Goal: Task Accomplishment & Management: Manage account settings

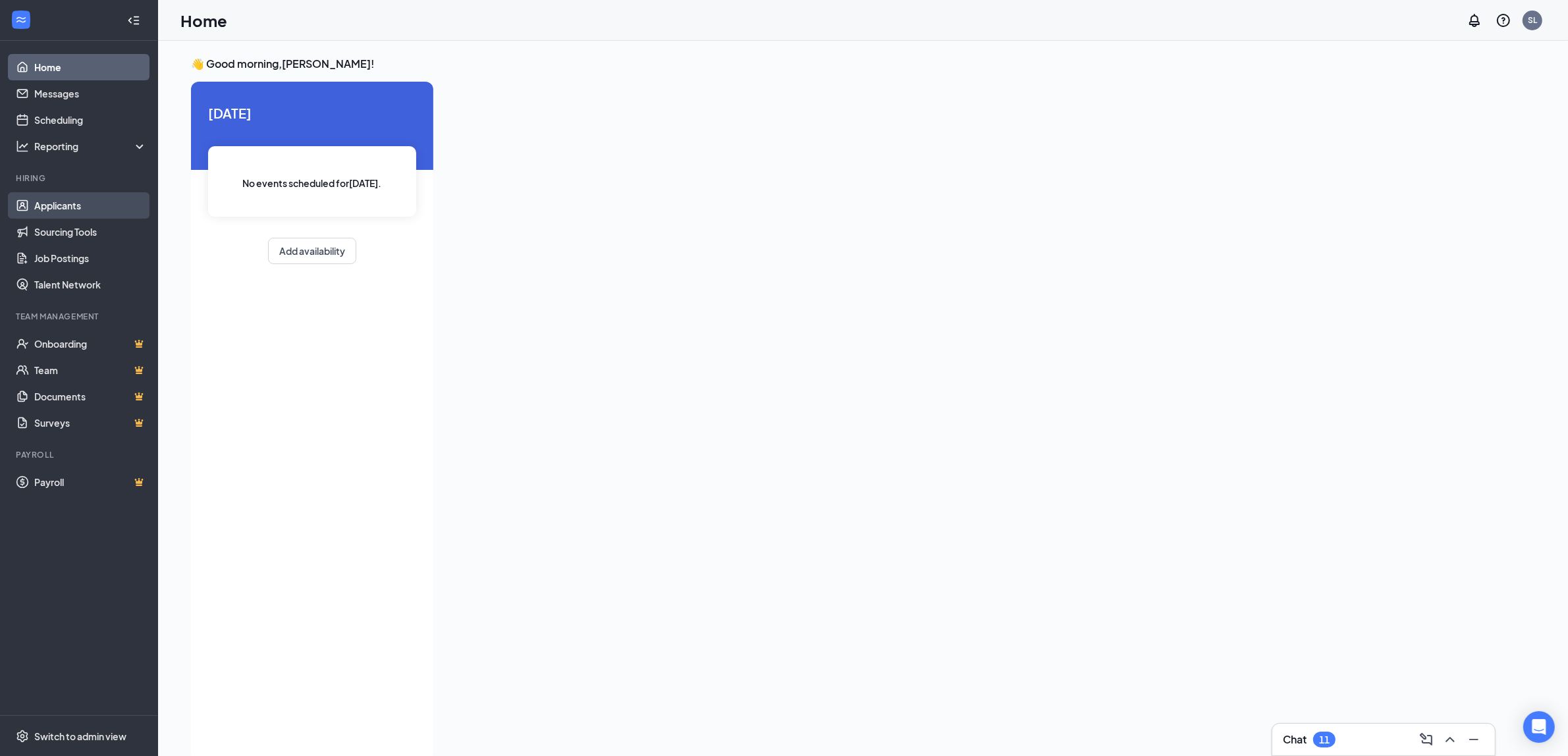
click at [74, 202] on link "Applicants" at bounding box center [91, 205] width 112 height 27
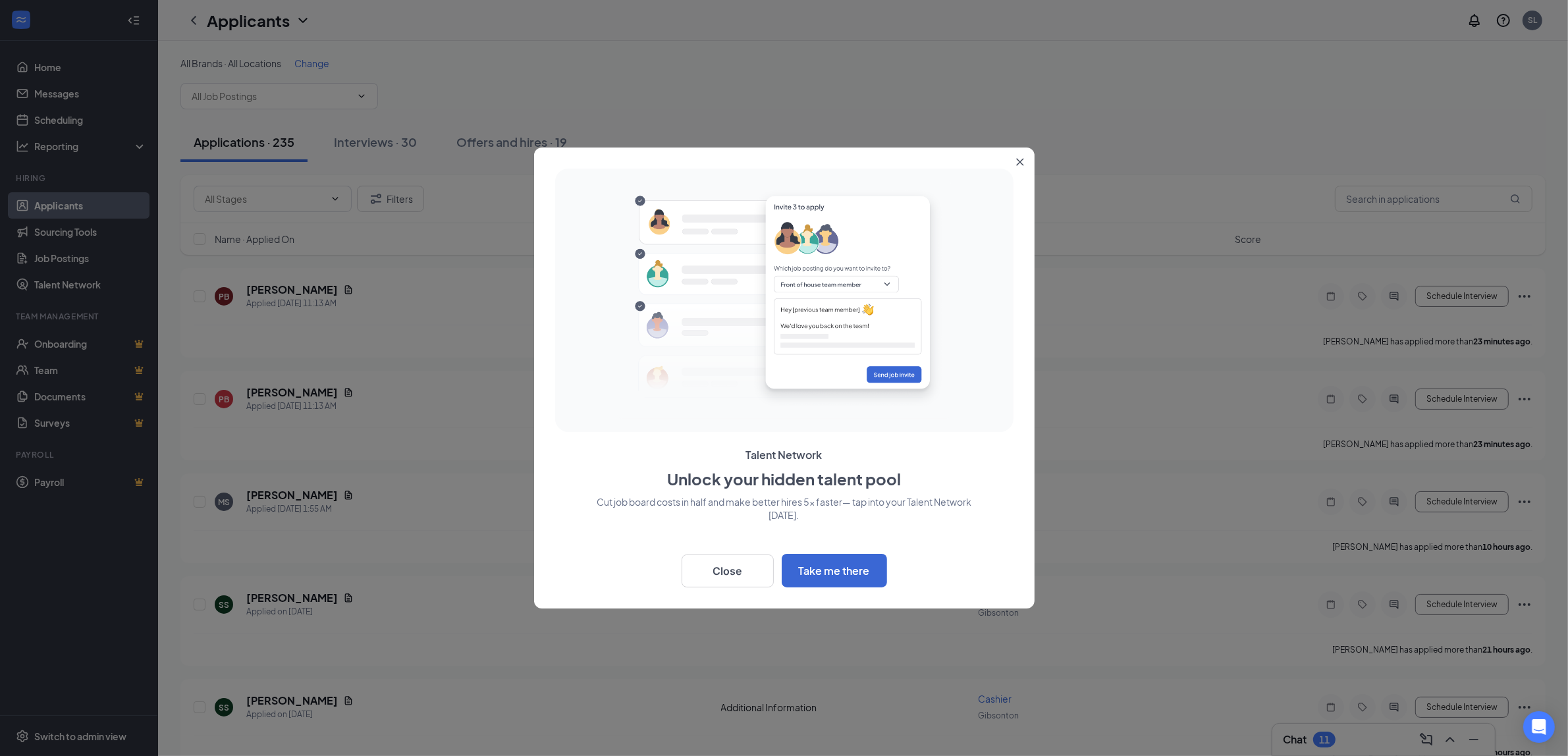
click at [1026, 158] on button "Close" at bounding box center [1023, 160] width 24 height 24
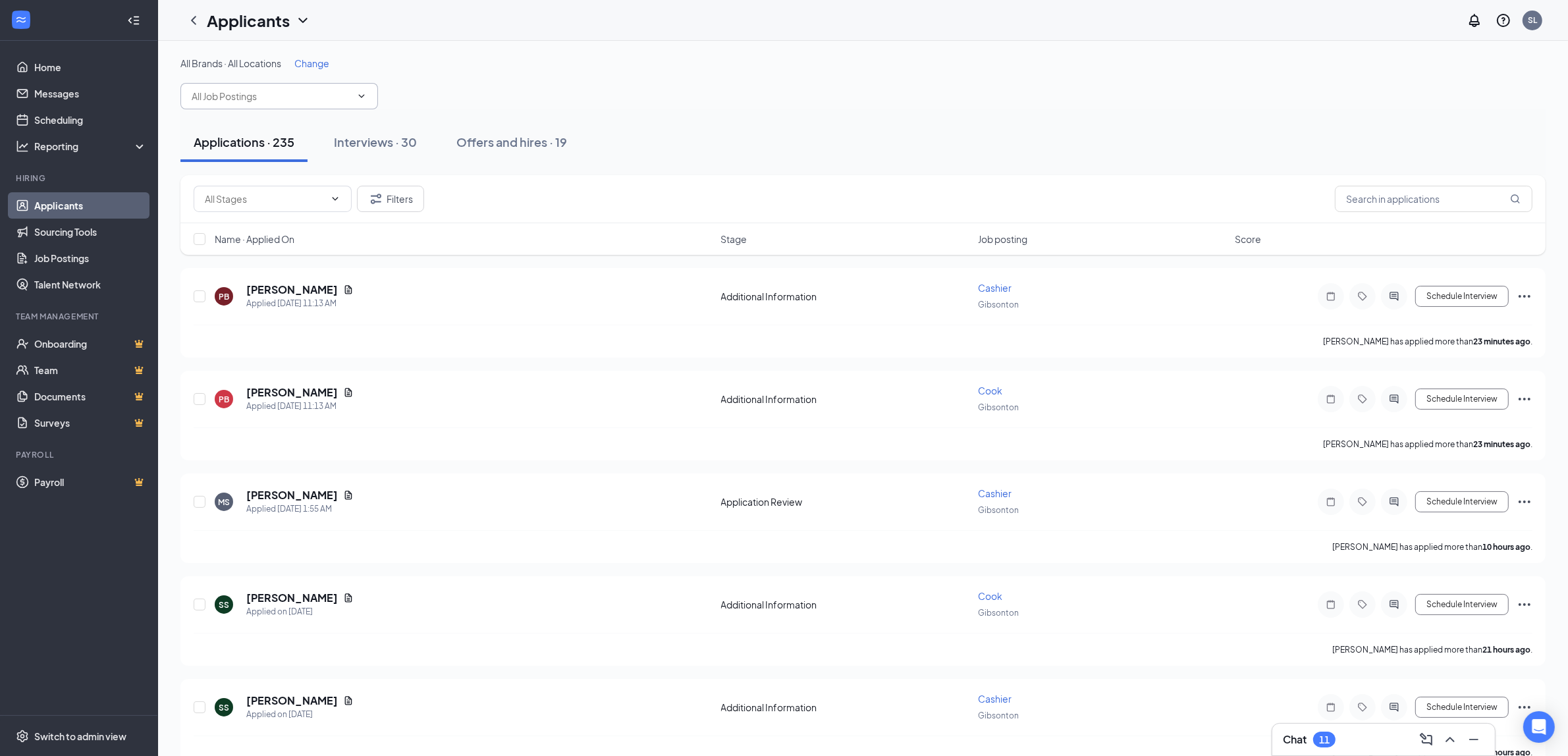
click at [358, 98] on icon "ChevronDown" at bounding box center [362, 96] width 11 height 11
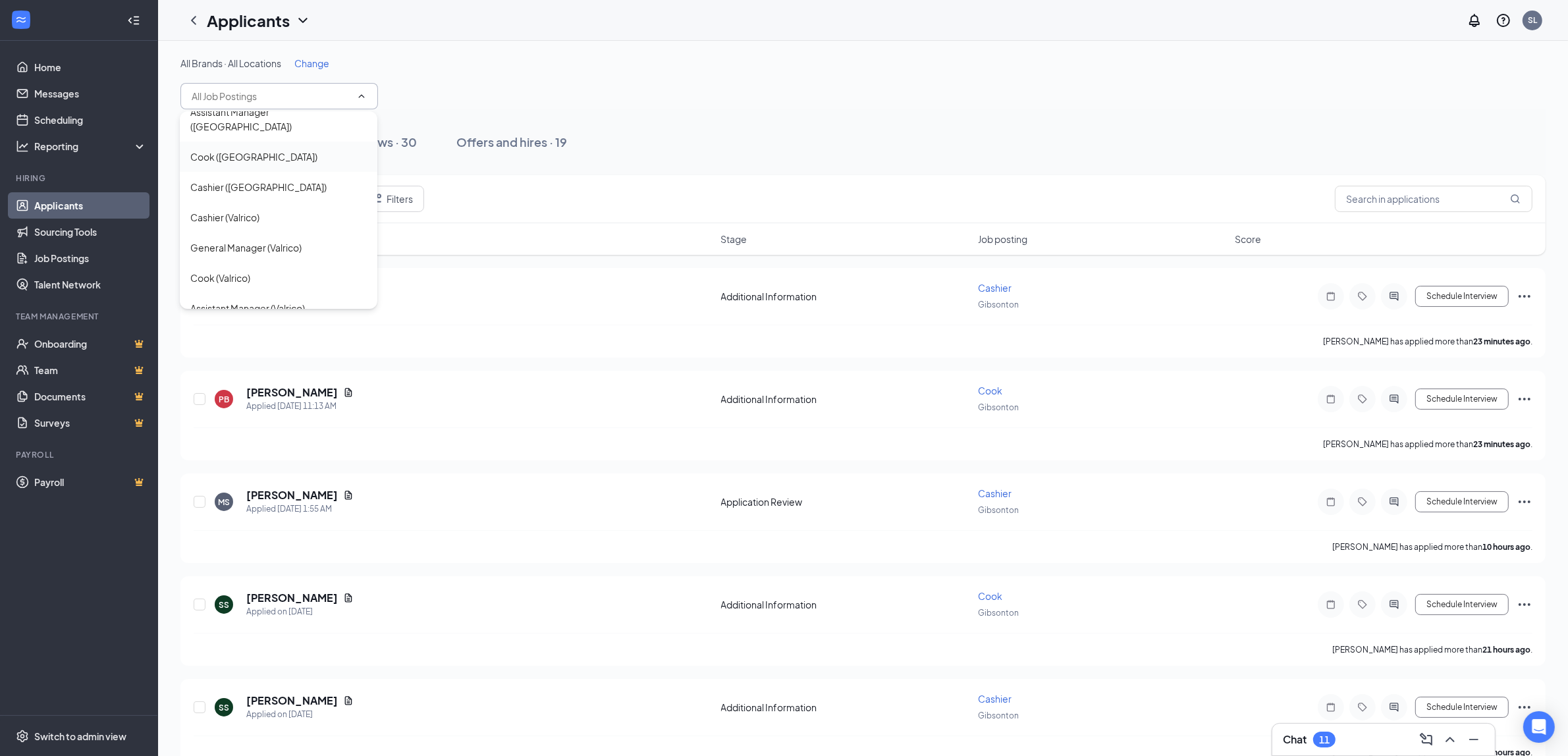
click at [257, 150] on div "Cook ([GEOGRAPHIC_DATA])" at bounding box center [253, 157] width 127 height 15
type input "Cook ([GEOGRAPHIC_DATA])"
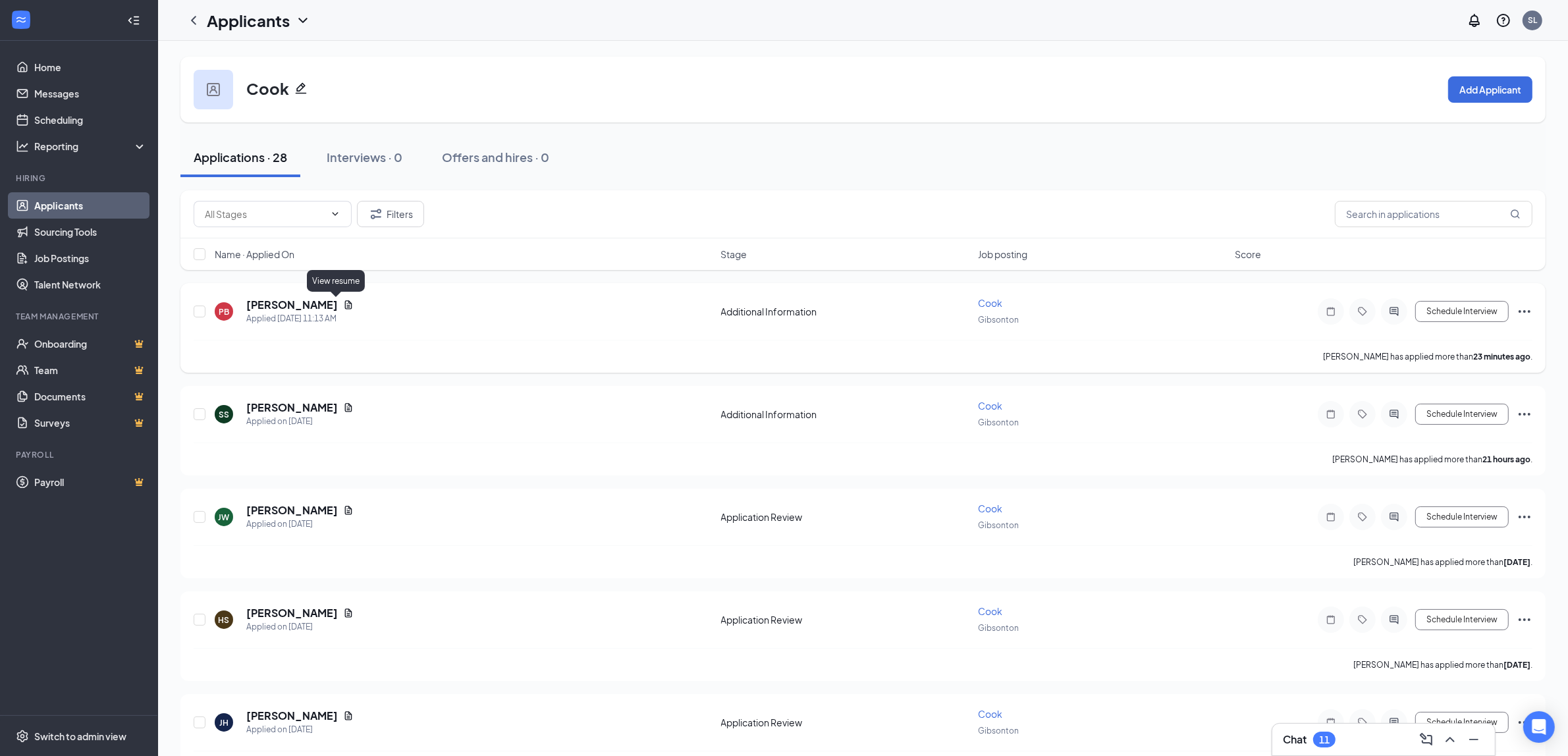
click at [343, 308] on icon "Document" at bounding box center [348, 305] width 11 height 11
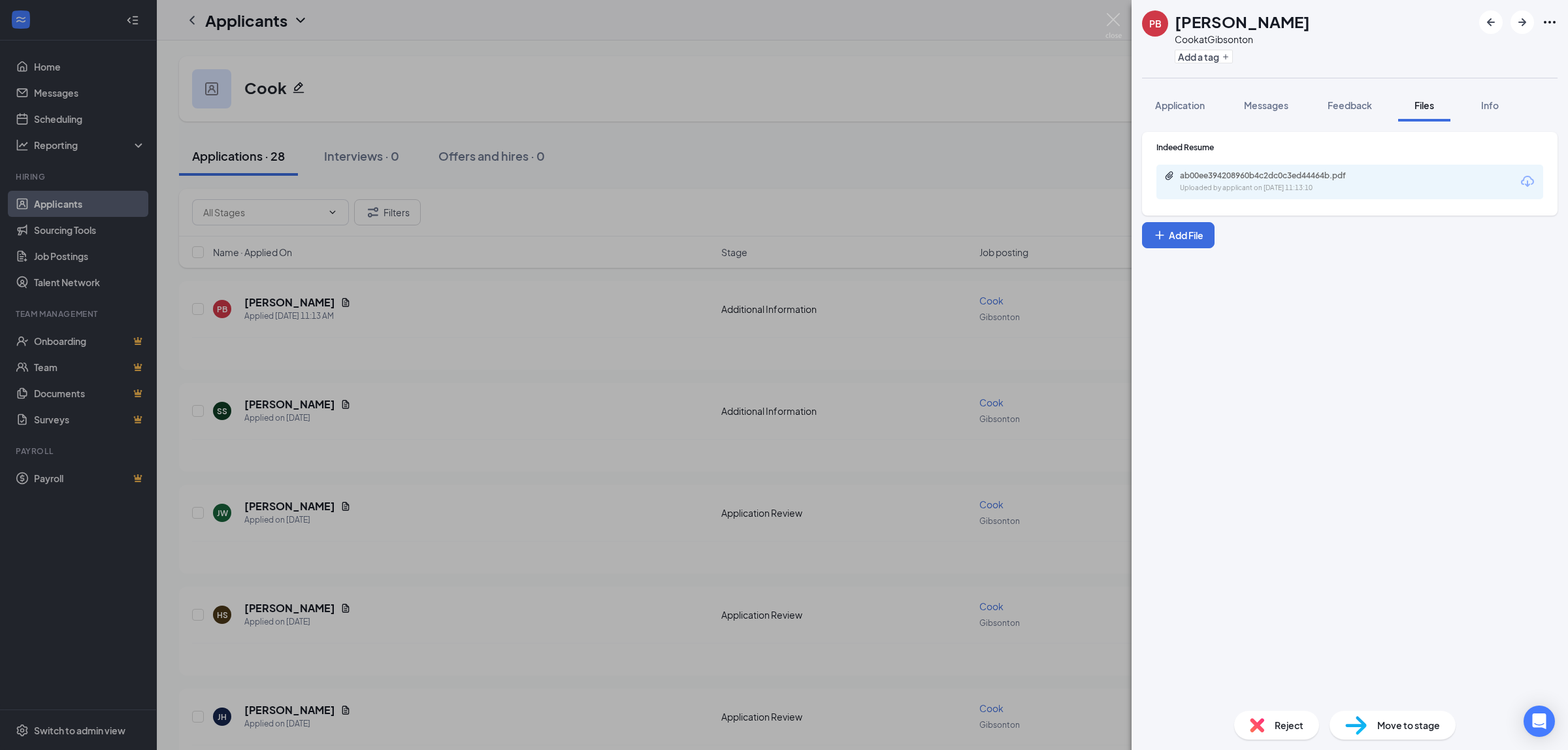
click at [1290, 199] on div "ab00ee394208960b4c2dc0c3ed44464b.pdf Uploaded by applicant on [DATE] 11:13:10" at bounding box center [1350, 181] width 387 height 34
click at [1287, 191] on div "Uploaded by applicant on [DATE] 11:13:10" at bounding box center [1278, 188] width 196 height 11
click at [1114, 22] on img at bounding box center [1113, 25] width 17 height 25
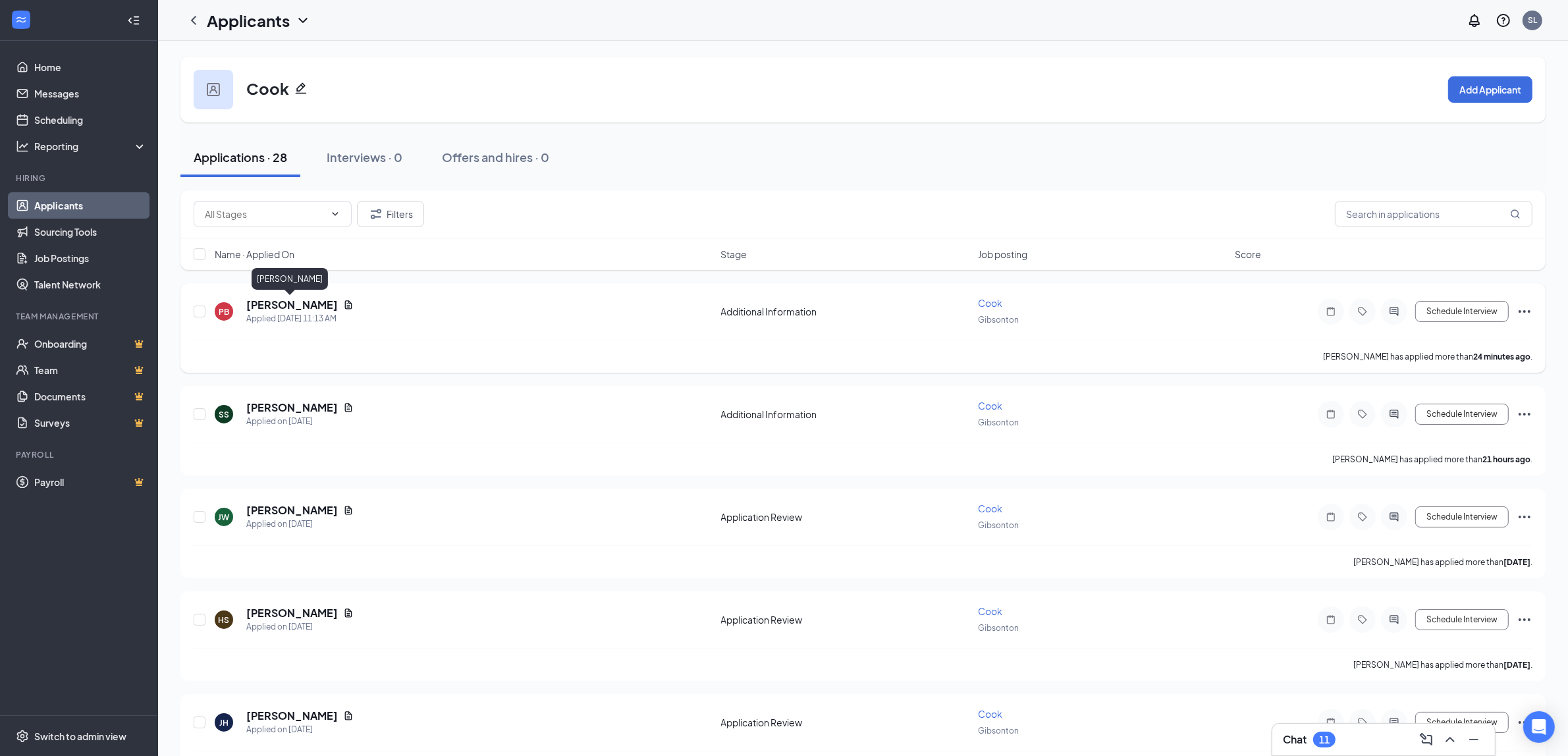
click at [288, 304] on h5 "[PERSON_NAME]" at bounding box center [292, 305] width 92 height 15
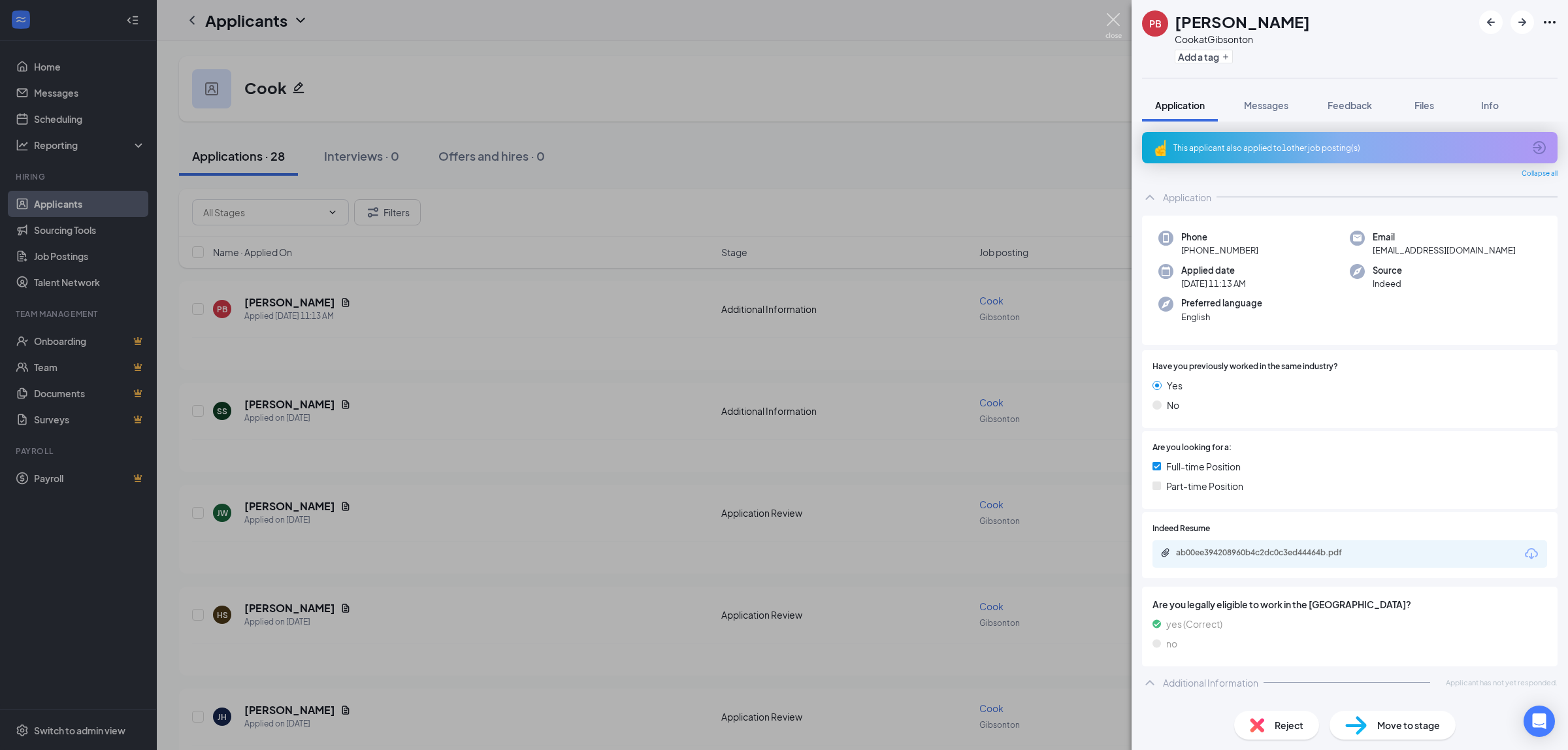
click at [1107, 17] on img at bounding box center [1113, 25] width 17 height 25
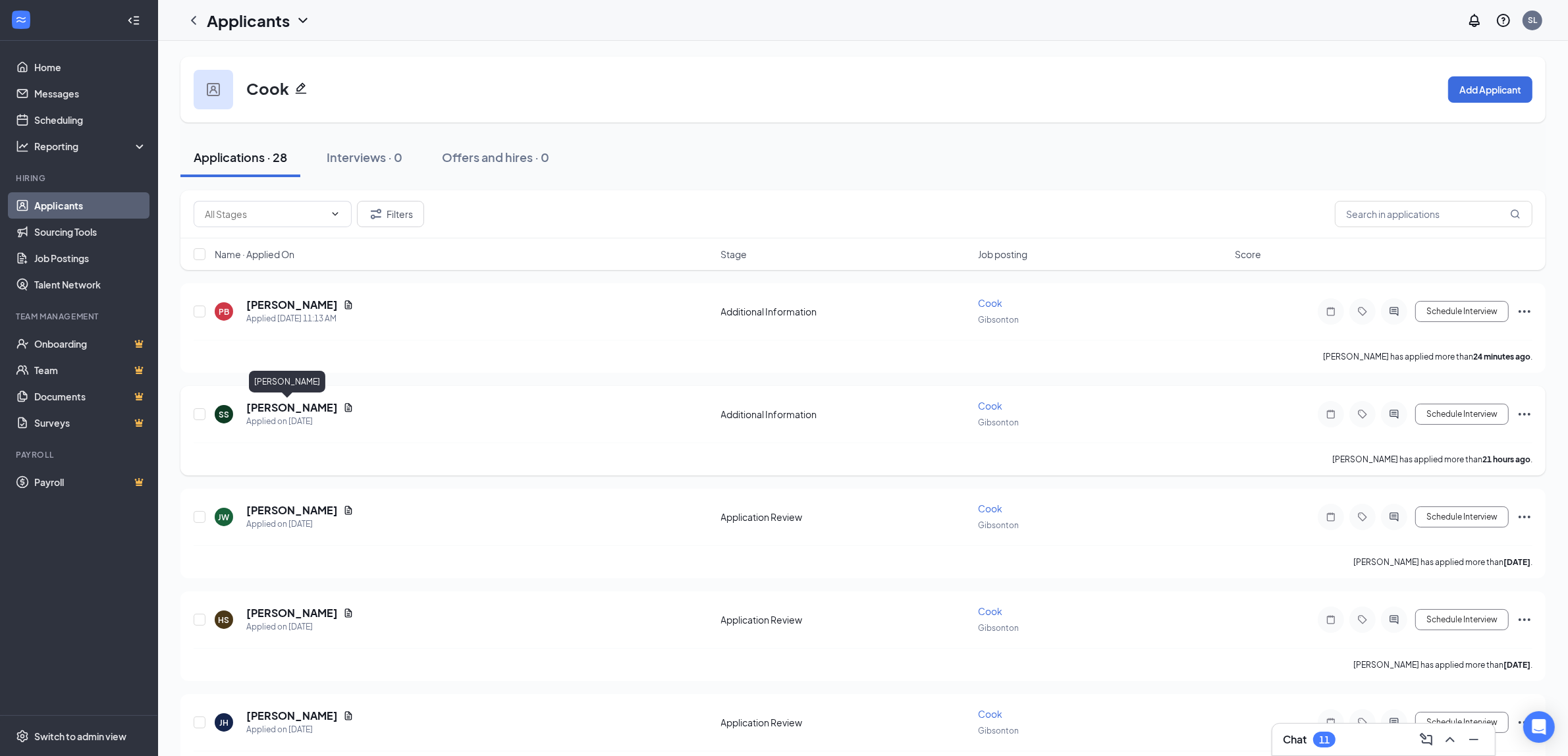
click at [303, 405] on h5 "[PERSON_NAME]" at bounding box center [292, 407] width 92 height 15
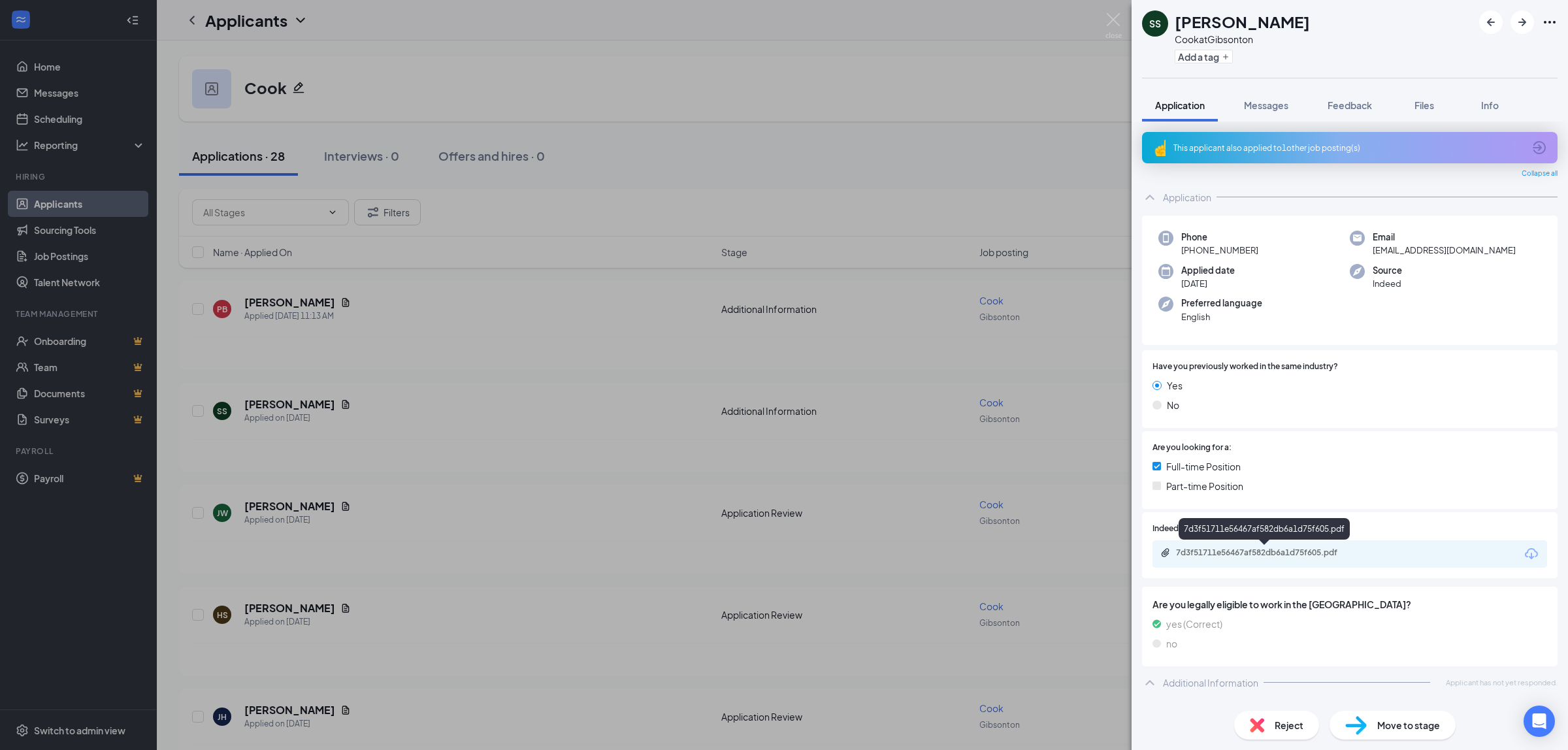
click at [1271, 550] on div "7d3f51711e56467af582db6a1d75f605.pdf" at bounding box center [1267, 552] width 183 height 11
click at [1116, 17] on img at bounding box center [1113, 25] width 17 height 25
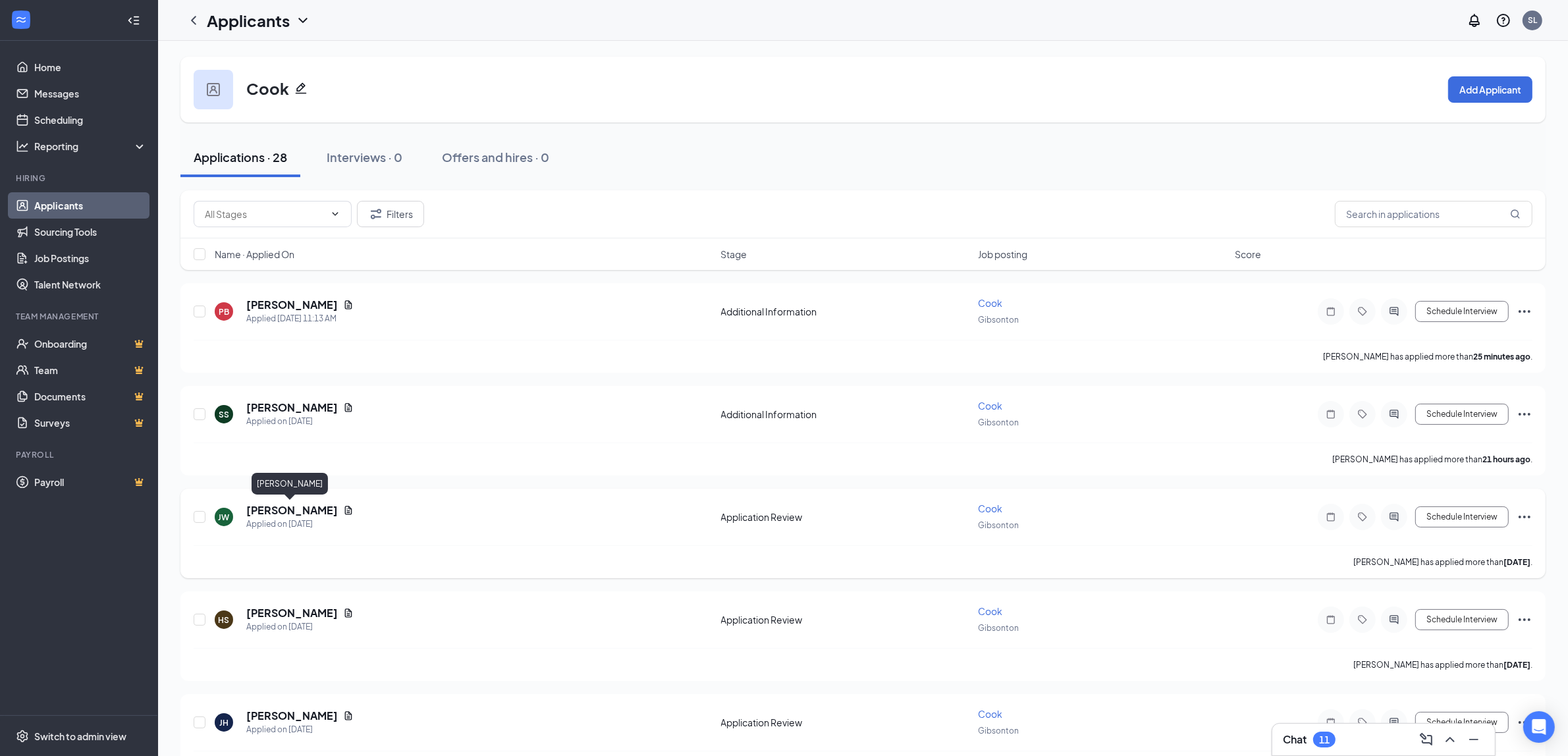
click at [279, 504] on h5 "[PERSON_NAME]" at bounding box center [292, 511] width 92 height 15
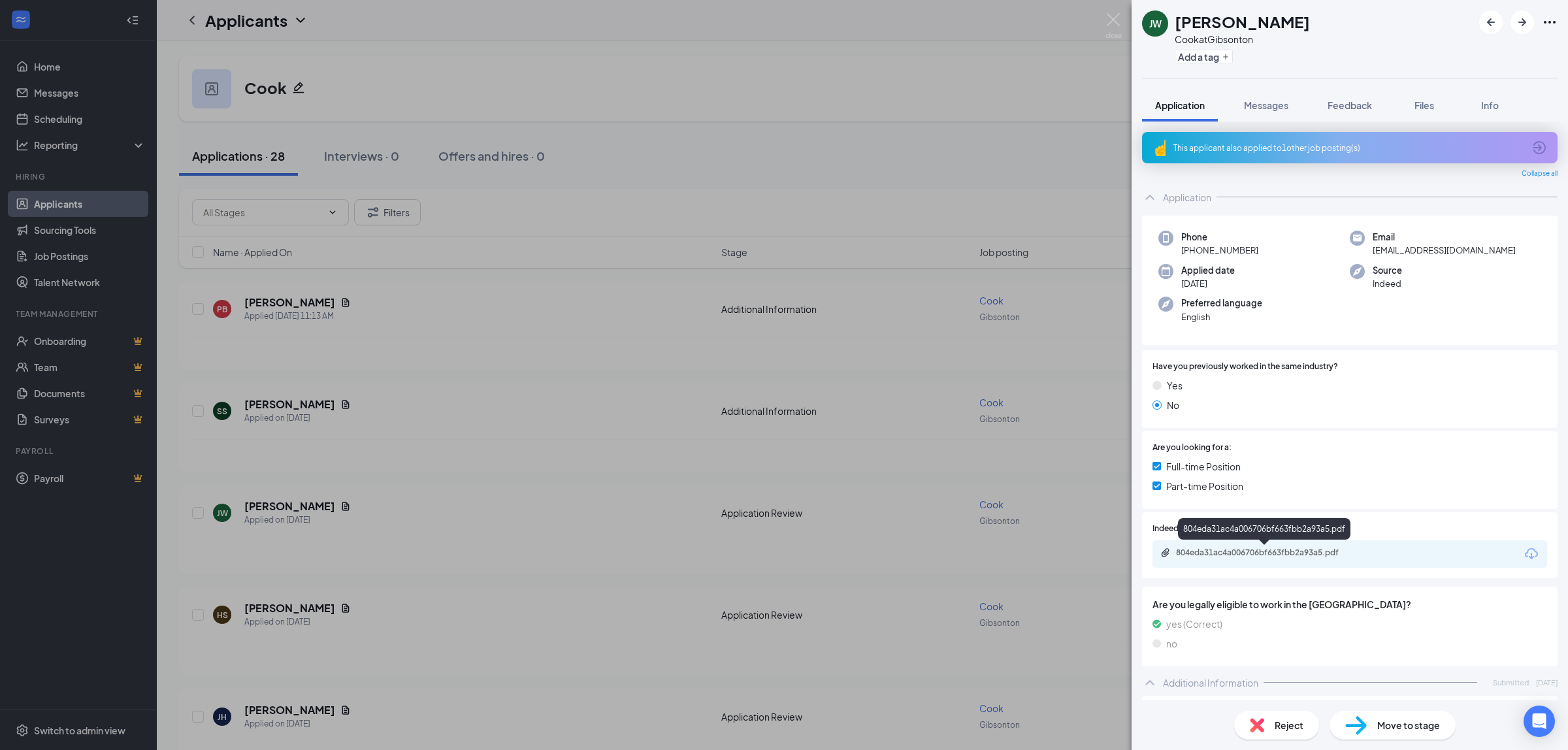
click at [1282, 549] on div "804eda31ac4a006706bf663fbb2a93a5.pdf" at bounding box center [1267, 552] width 183 height 11
click at [1112, 21] on img at bounding box center [1113, 25] width 17 height 25
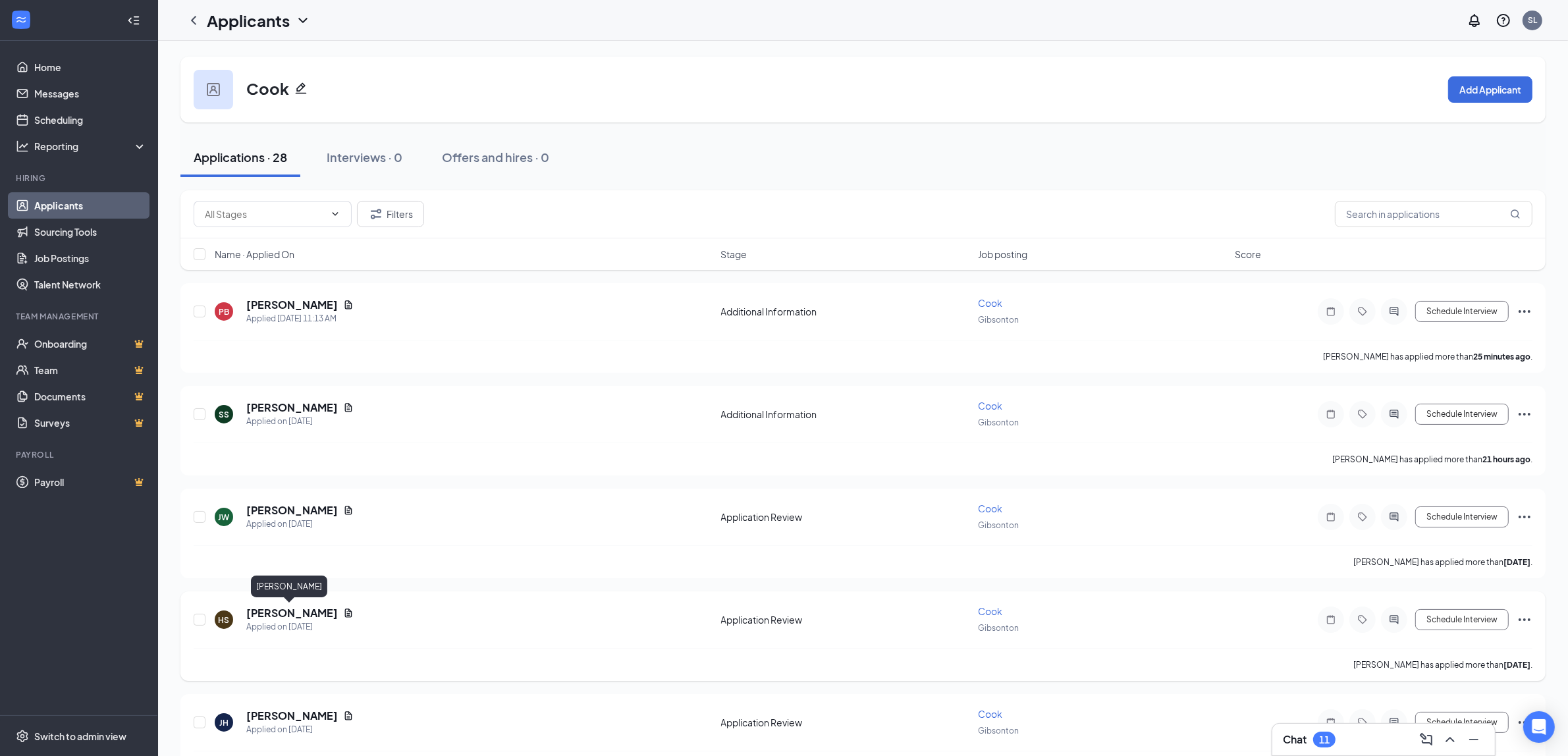
click at [305, 608] on h5 "[PERSON_NAME]" at bounding box center [292, 613] width 92 height 15
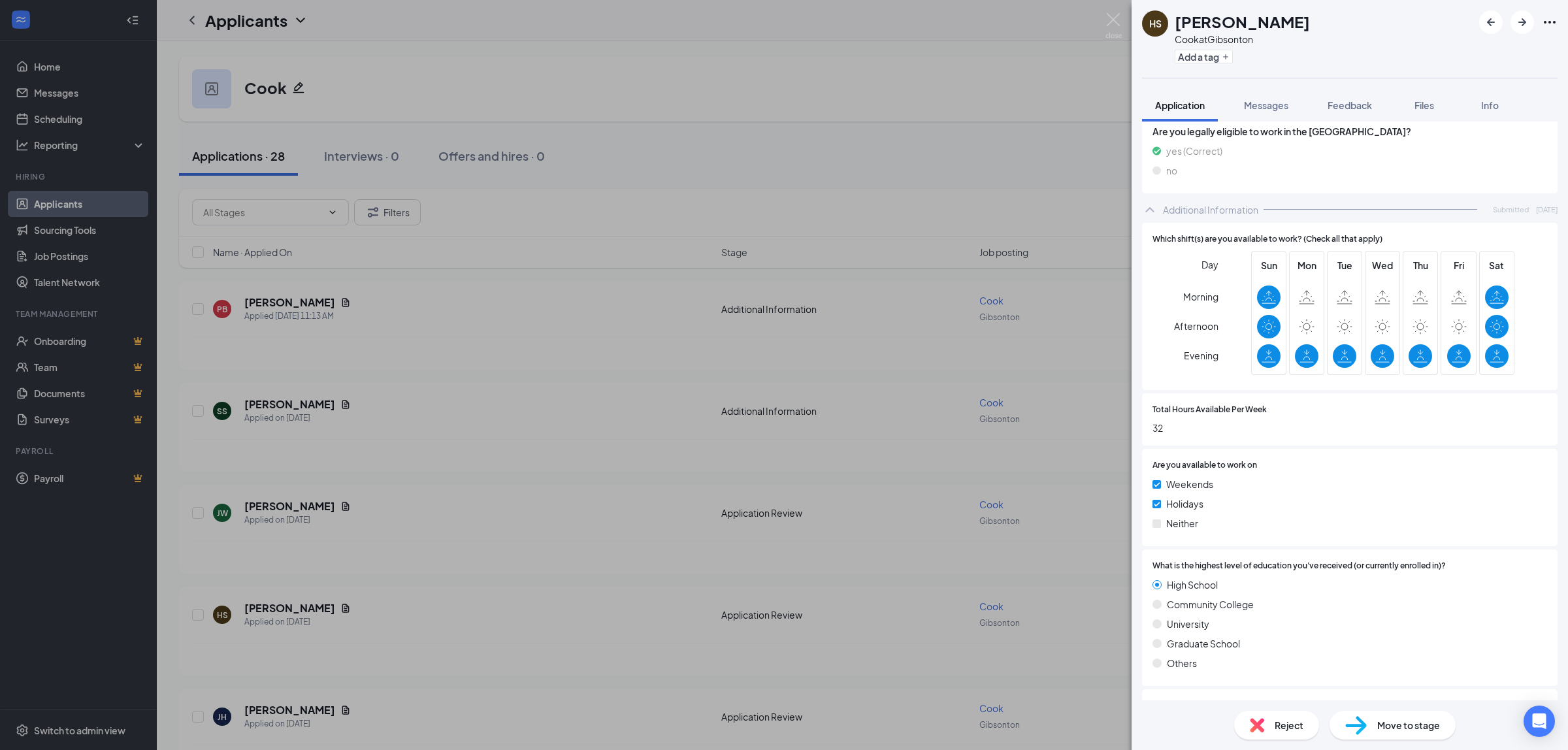
scroll to position [219, 0]
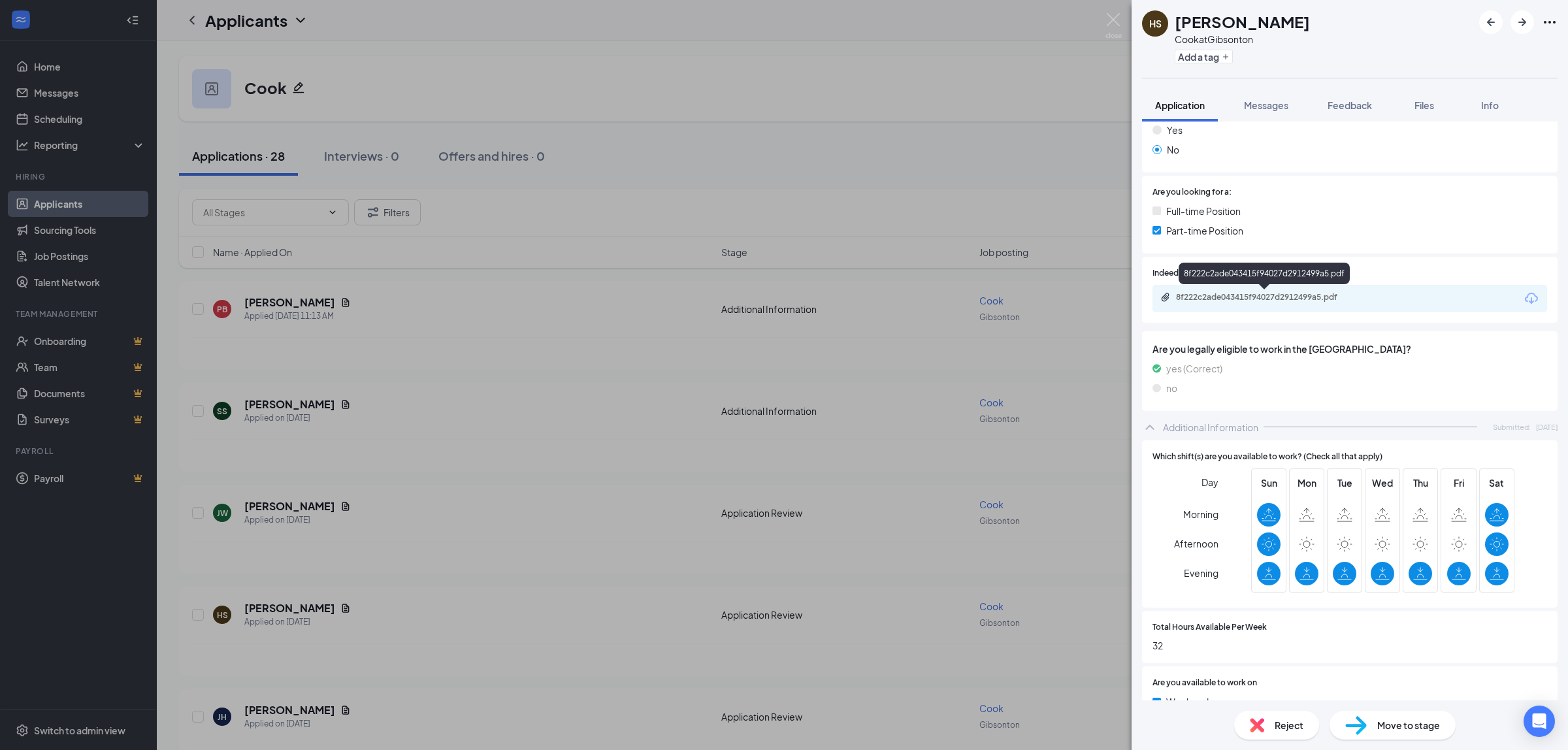
click at [1291, 294] on div "8f222c2ade043415f94027d2912499a5.pdf" at bounding box center [1267, 297] width 183 height 11
